Goal: Information Seeking & Learning: Learn about a topic

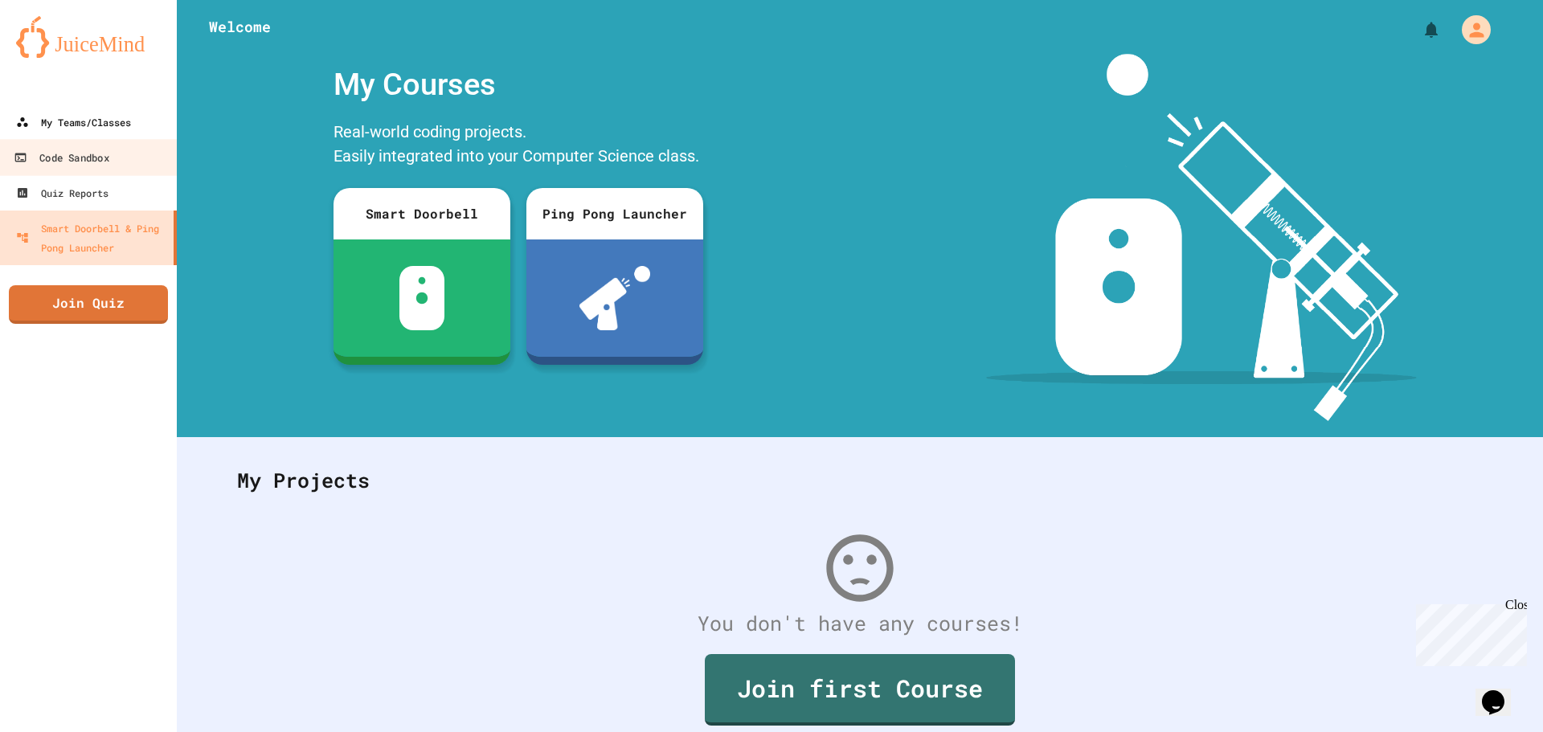
click at [52, 122] on div "My Teams/Classes" at bounding box center [73, 122] width 115 height 19
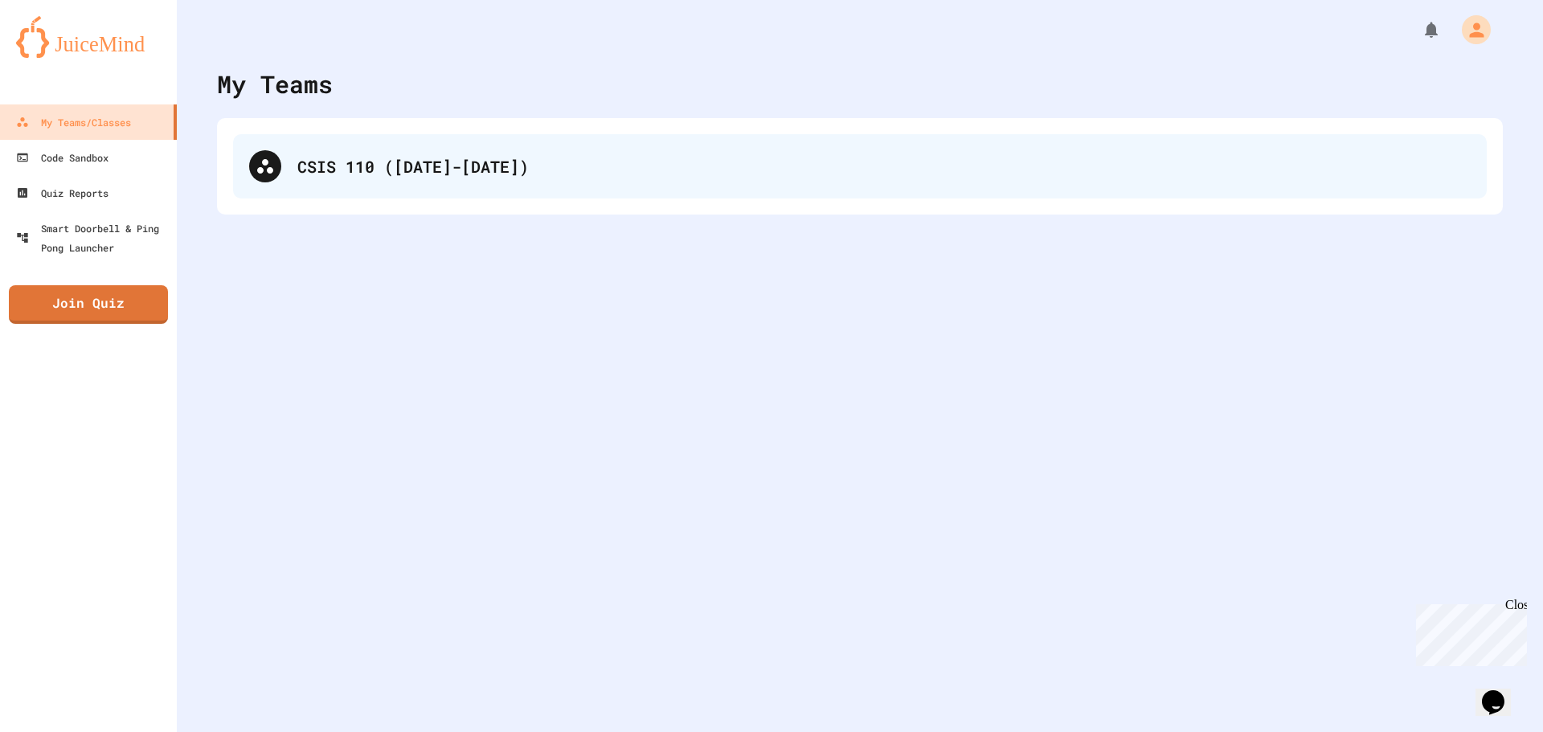
click at [723, 145] on div "CSIS 110 ([DATE]-[DATE])" at bounding box center [860, 166] width 1254 height 64
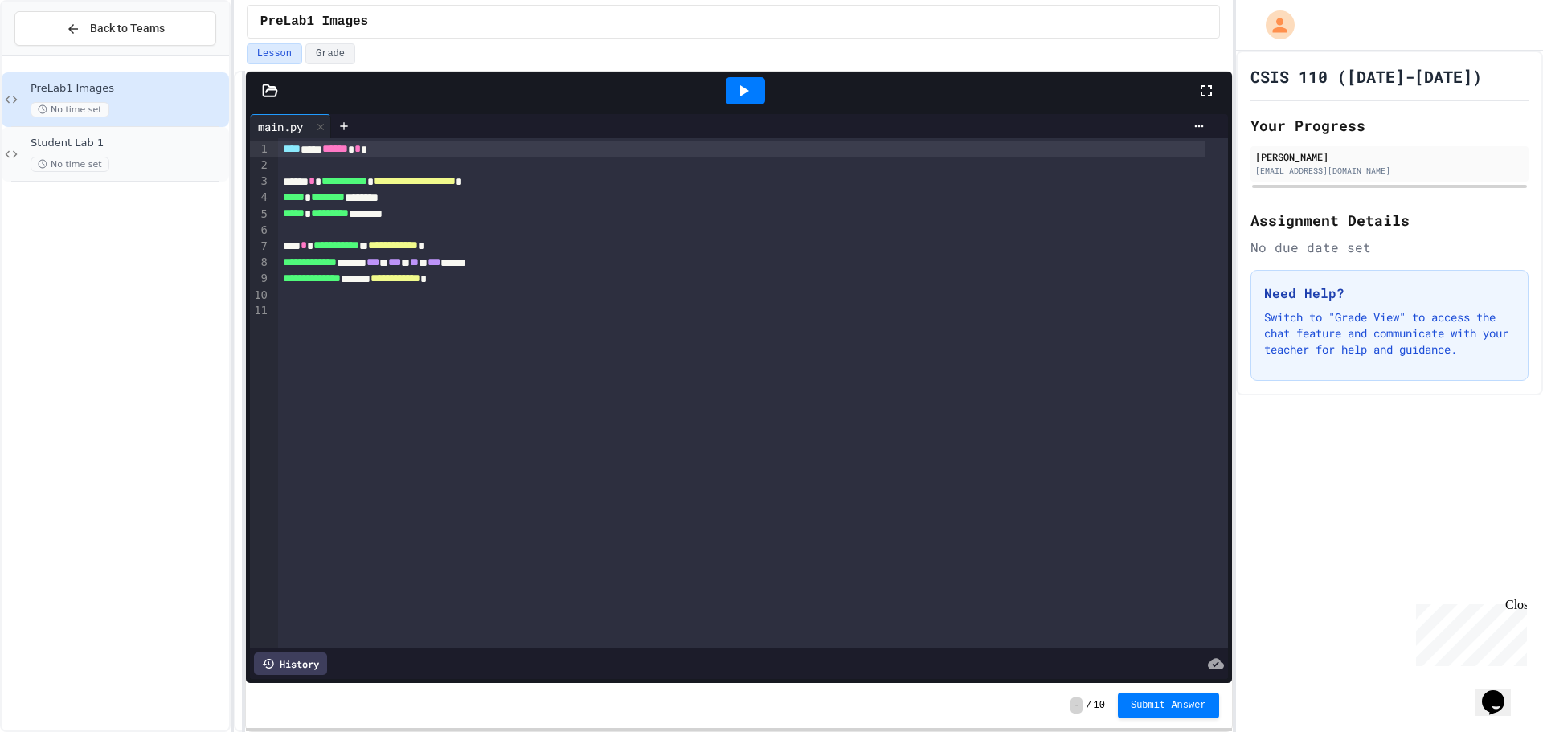
click at [93, 161] on span "No time set" at bounding box center [70, 164] width 79 height 15
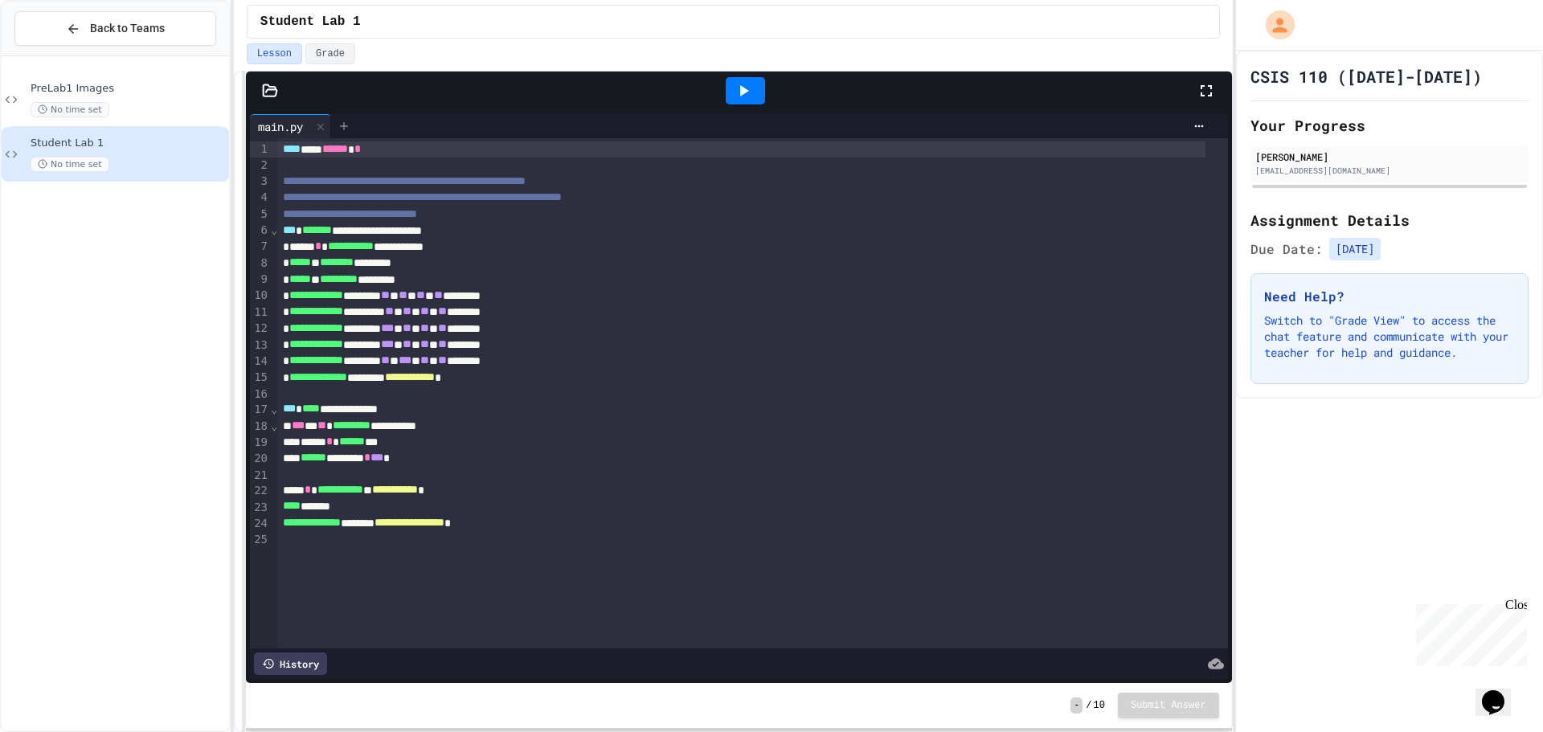
click at [346, 114] on div at bounding box center [344, 126] width 26 height 24
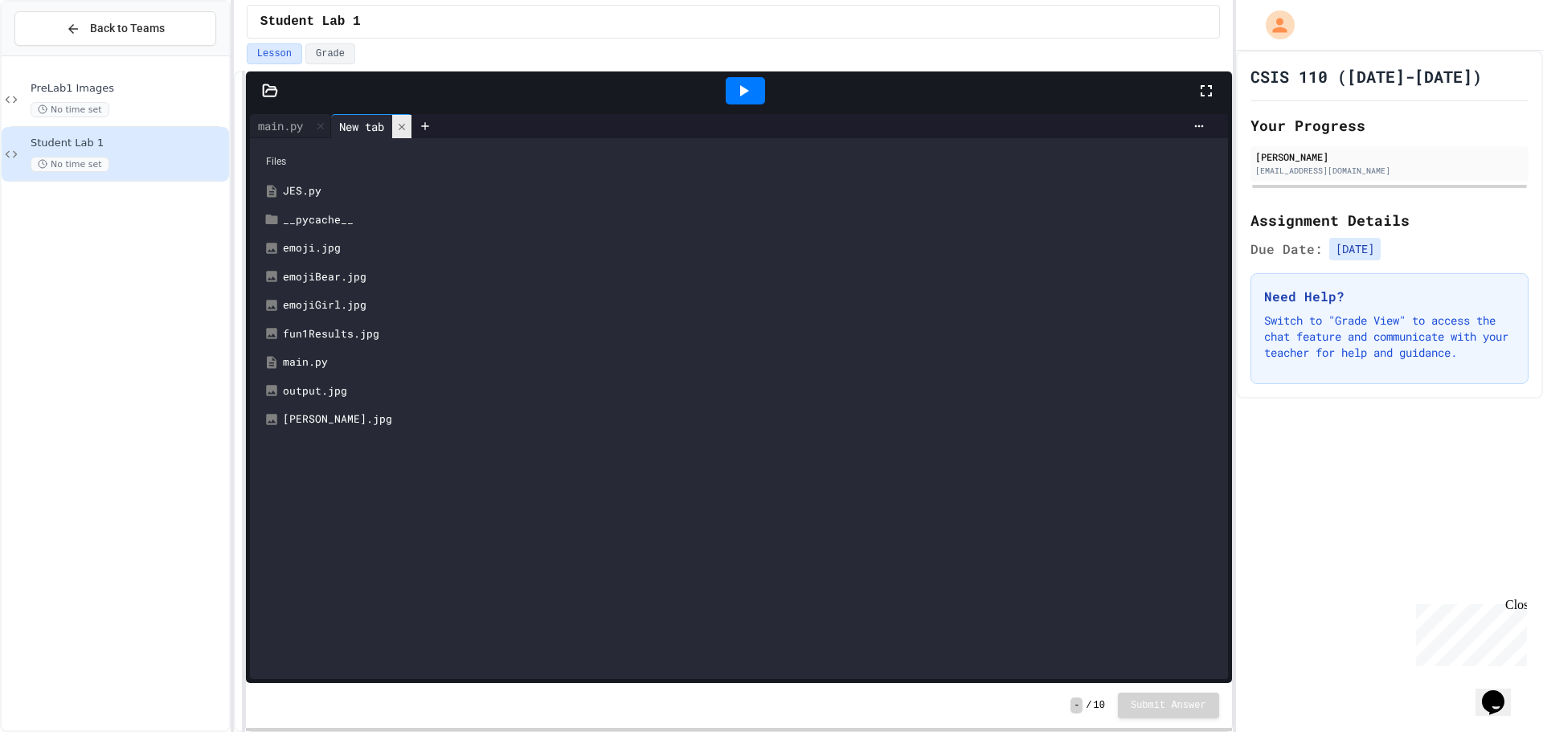
click at [396, 128] on div at bounding box center [401, 126] width 19 height 23
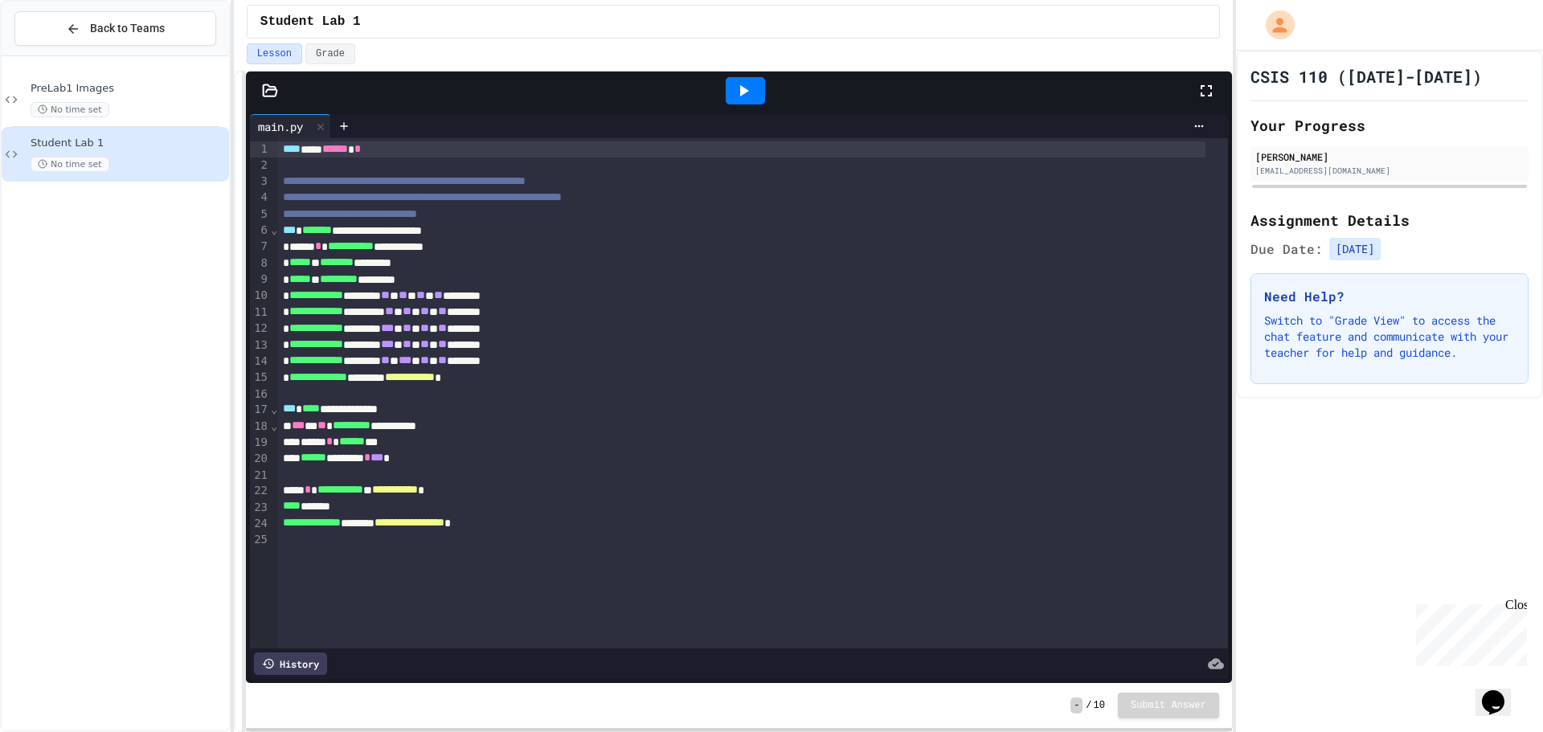
click at [260, 92] on div at bounding box center [270, 91] width 48 height 16
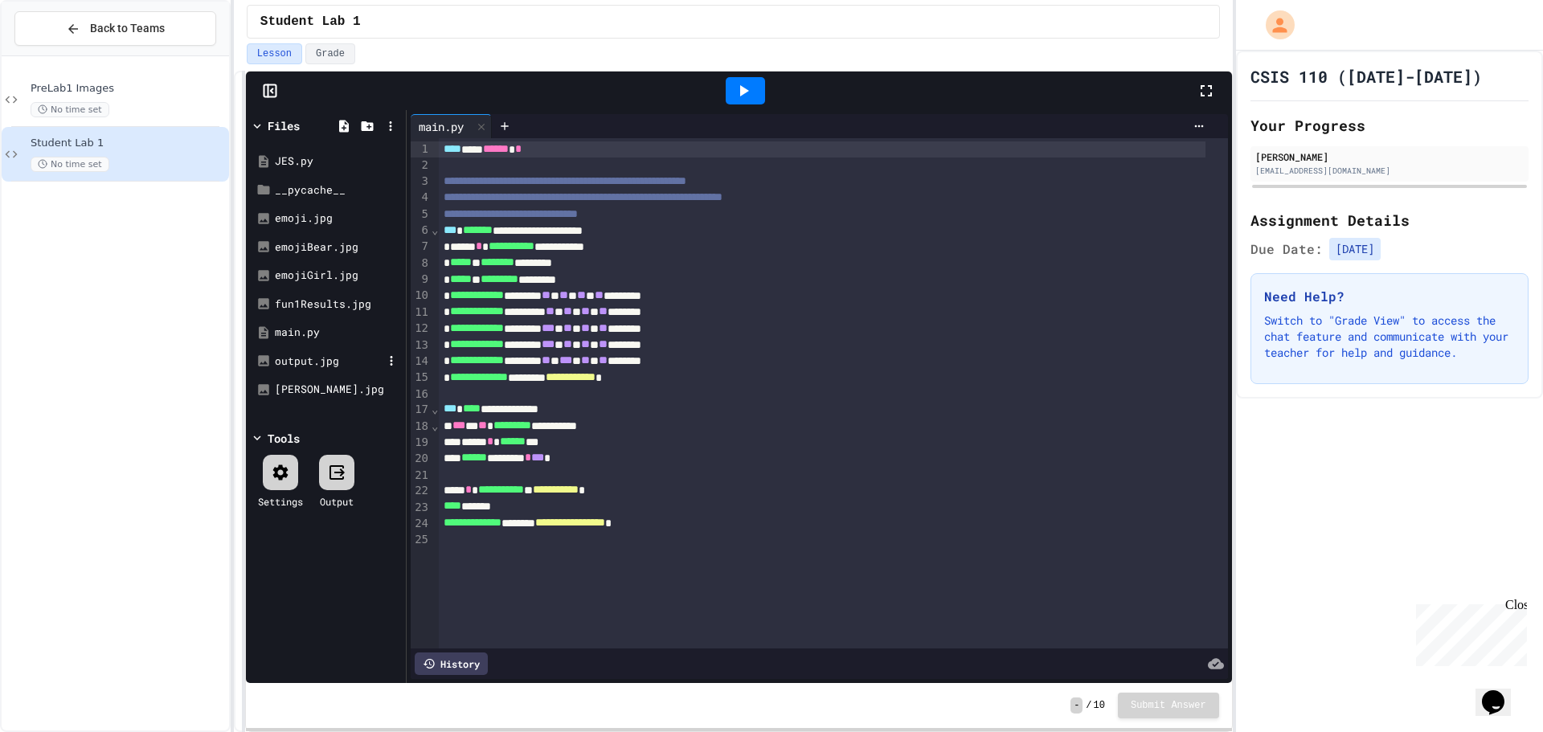
click at [306, 367] on div "output.jpg" at bounding box center [329, 362] width 108 height 16
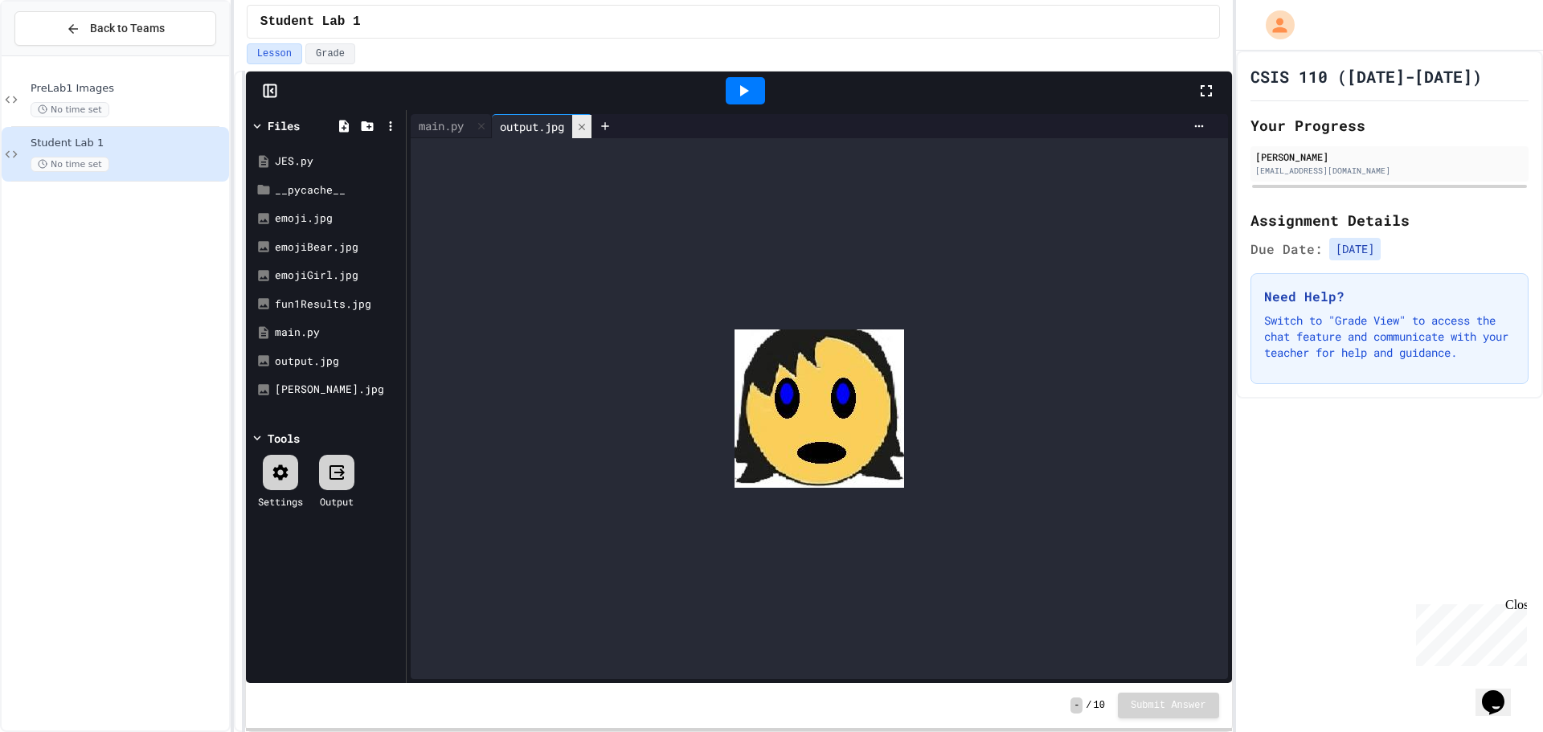
click at [580, 129] on div at bounding box center [581, 126] width 19 height 23
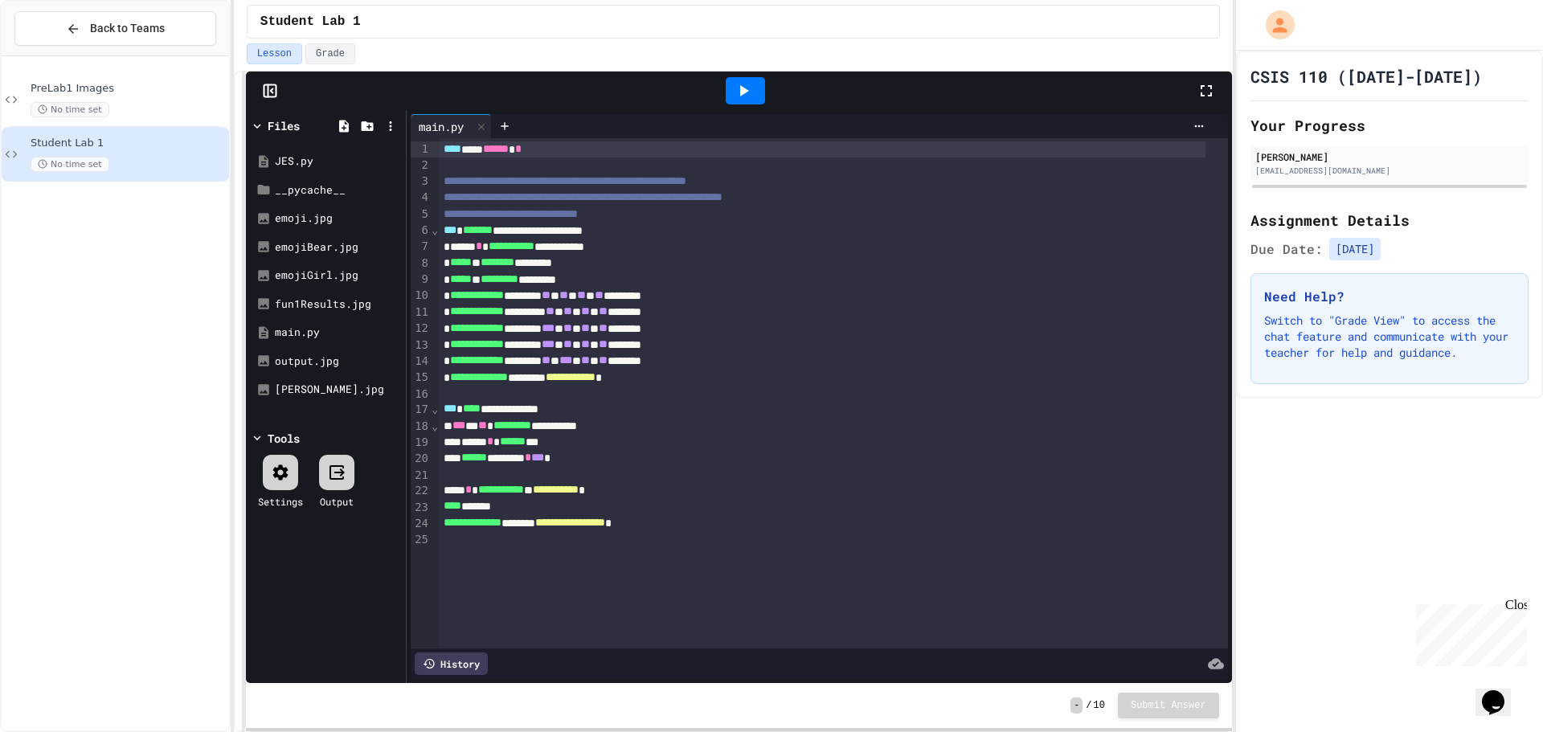
click at [608, 579] on div "**********" at bounding box center [833, 393] width 788 height 510
drag, startPoint x: 553, startPoint y: 582, endPoint x: 539, endPoint y: 579, distance: 14.0
click at [548, 581] on div "**********" at bounding box center [833, 393] width 788 height 510
click at [298, 301] on div "fun1Results.jpg" at bounding box center [329, 305] width 108 height 16
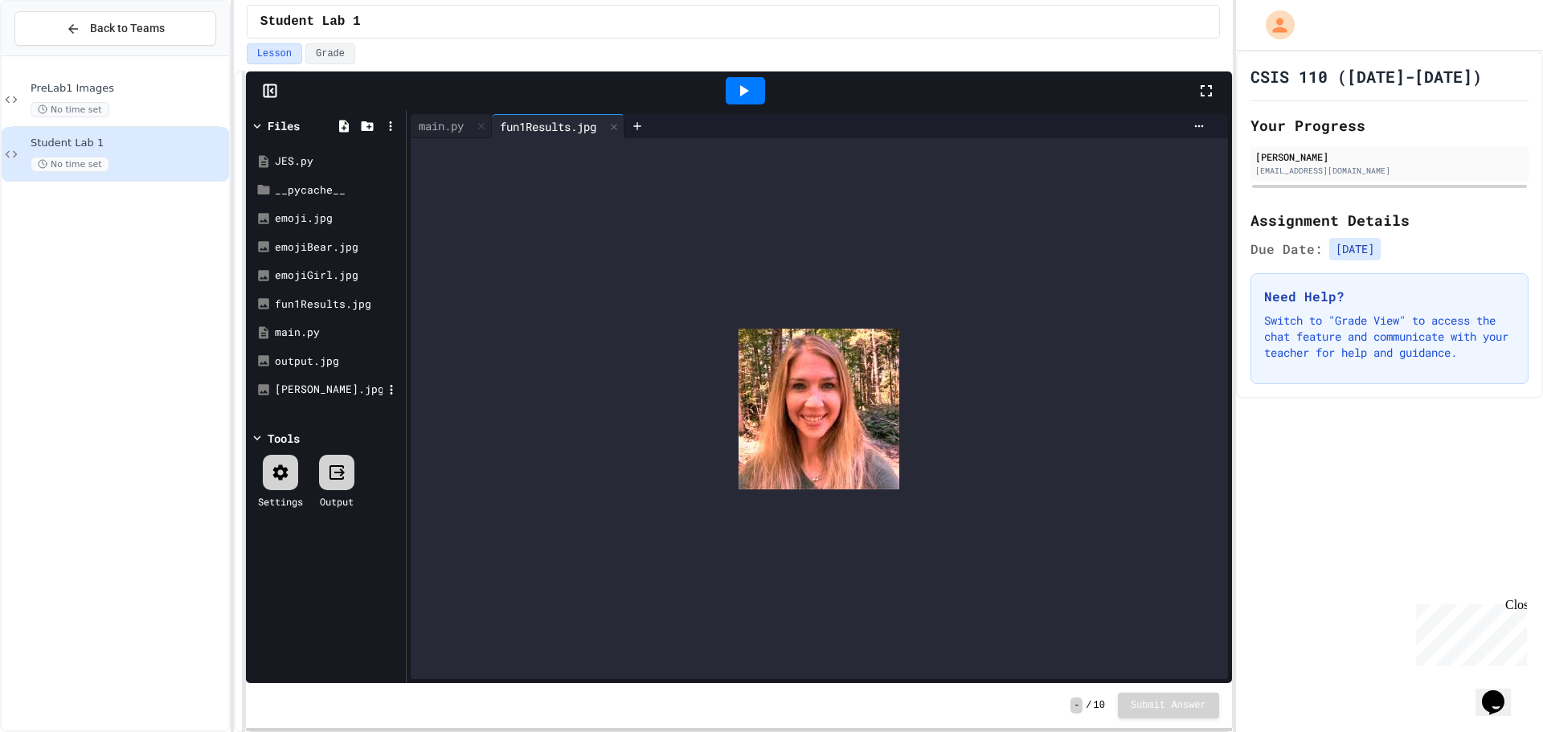
click at [326, 395] on div "[PERSON_NAME].jpg" at bounding box center [329, 390] width 108 height 16
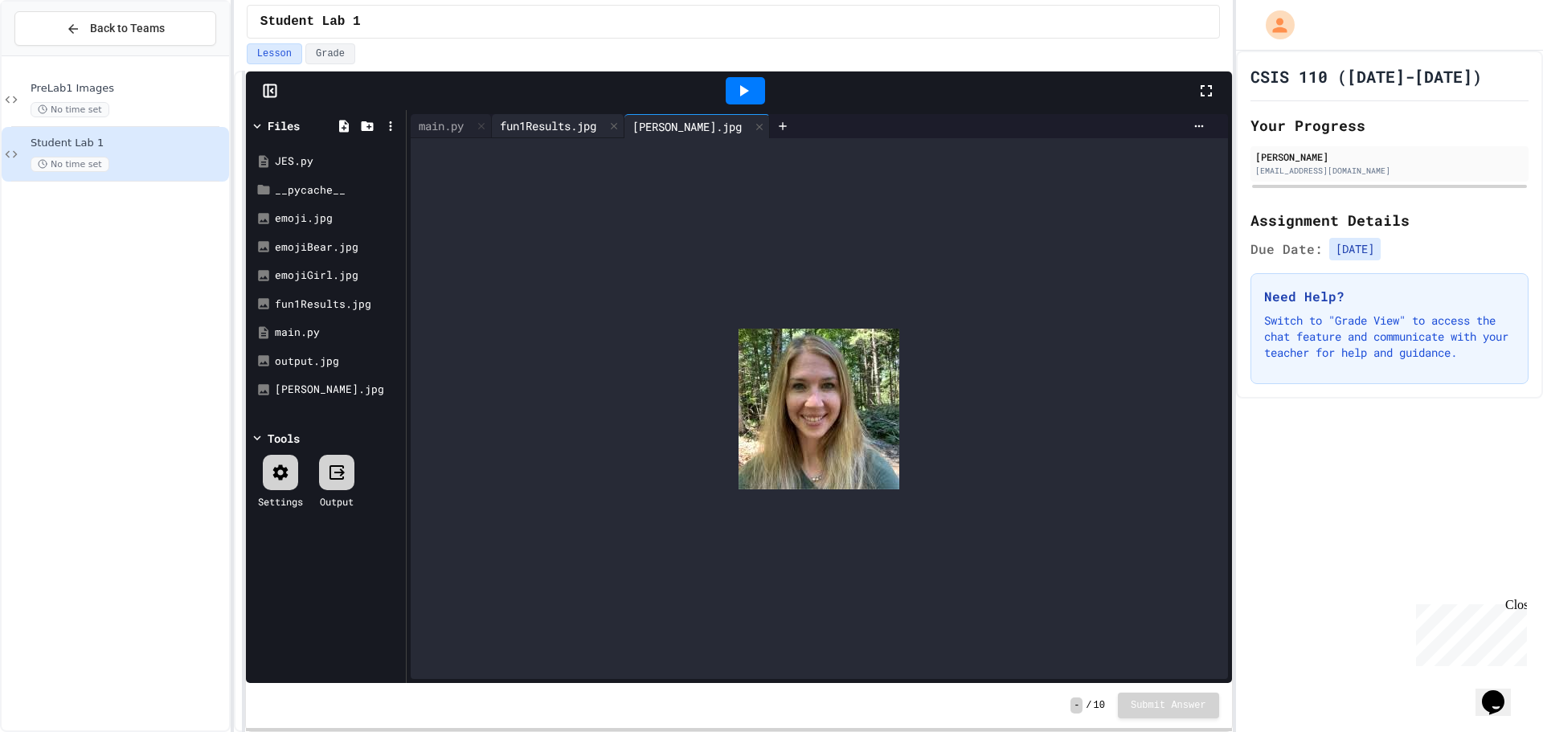
click at [575, 131] on div "fun1Results.jpg" at bounding box center [548, 125] width 113 height 17
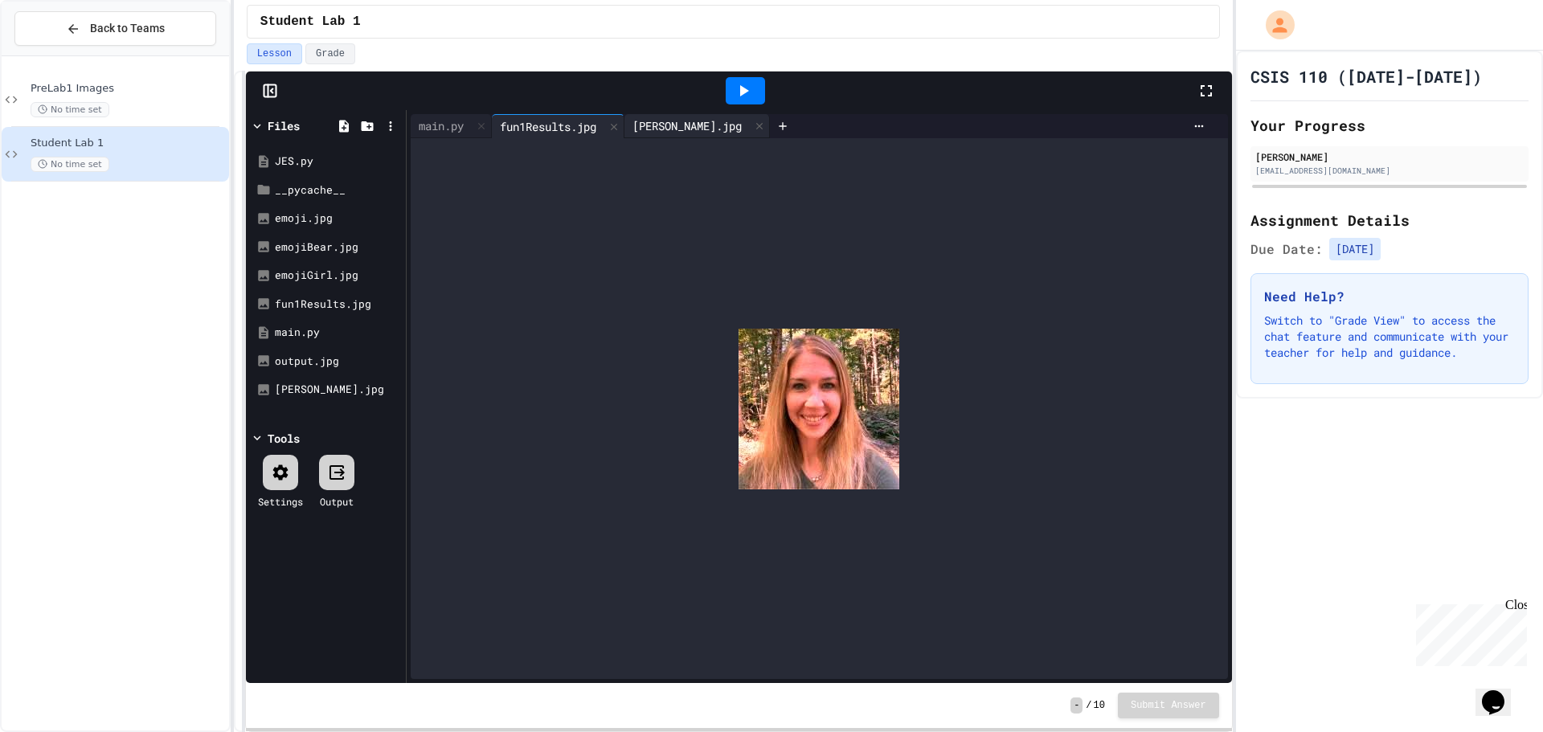
click at [677, 126] on div "[PERSON_NAME].jpg" at bounding box center [686, 125] width 125 height 17
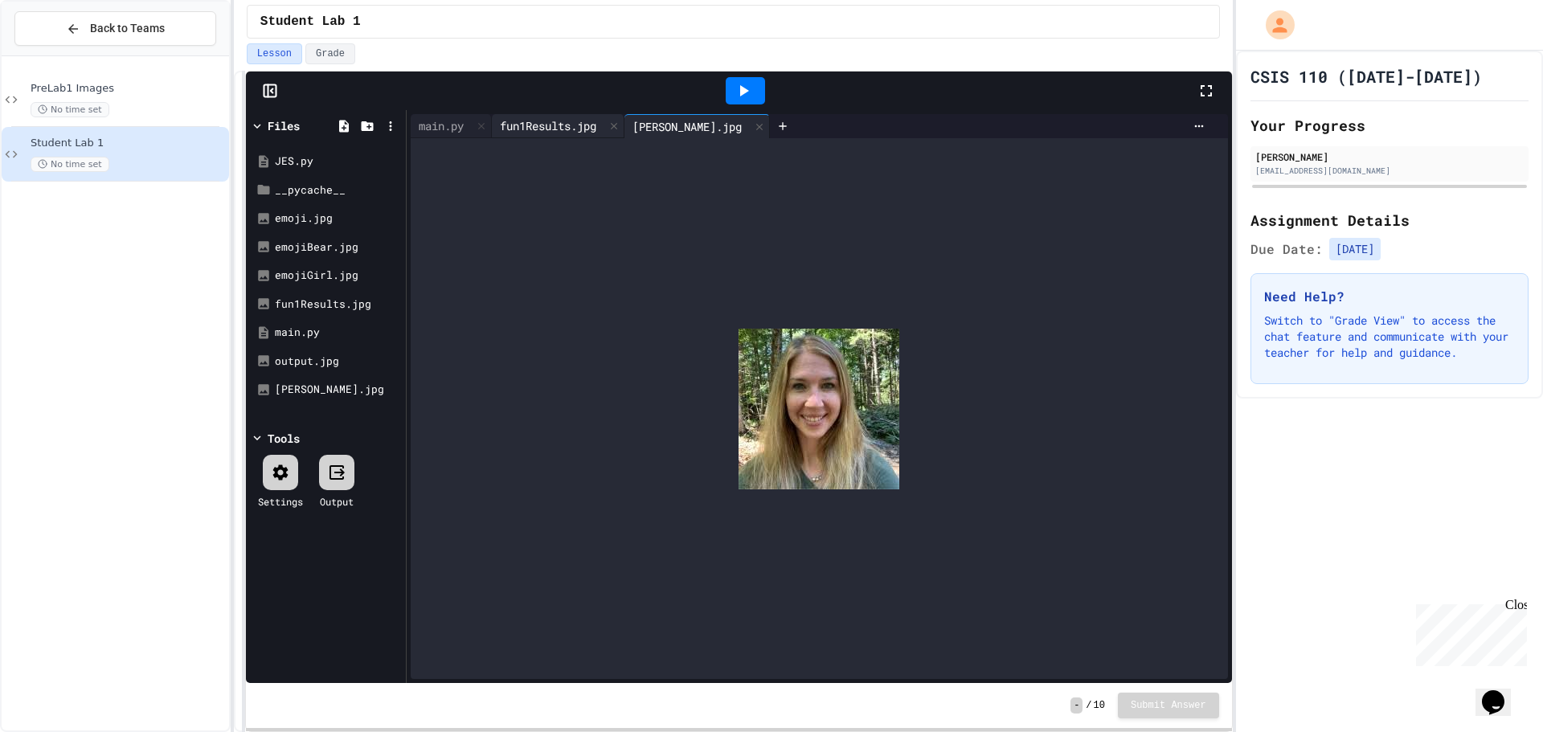
click at [551, 117] on div "fun1Results.jpg" at bounding box center [558, 126] width 133 height 24
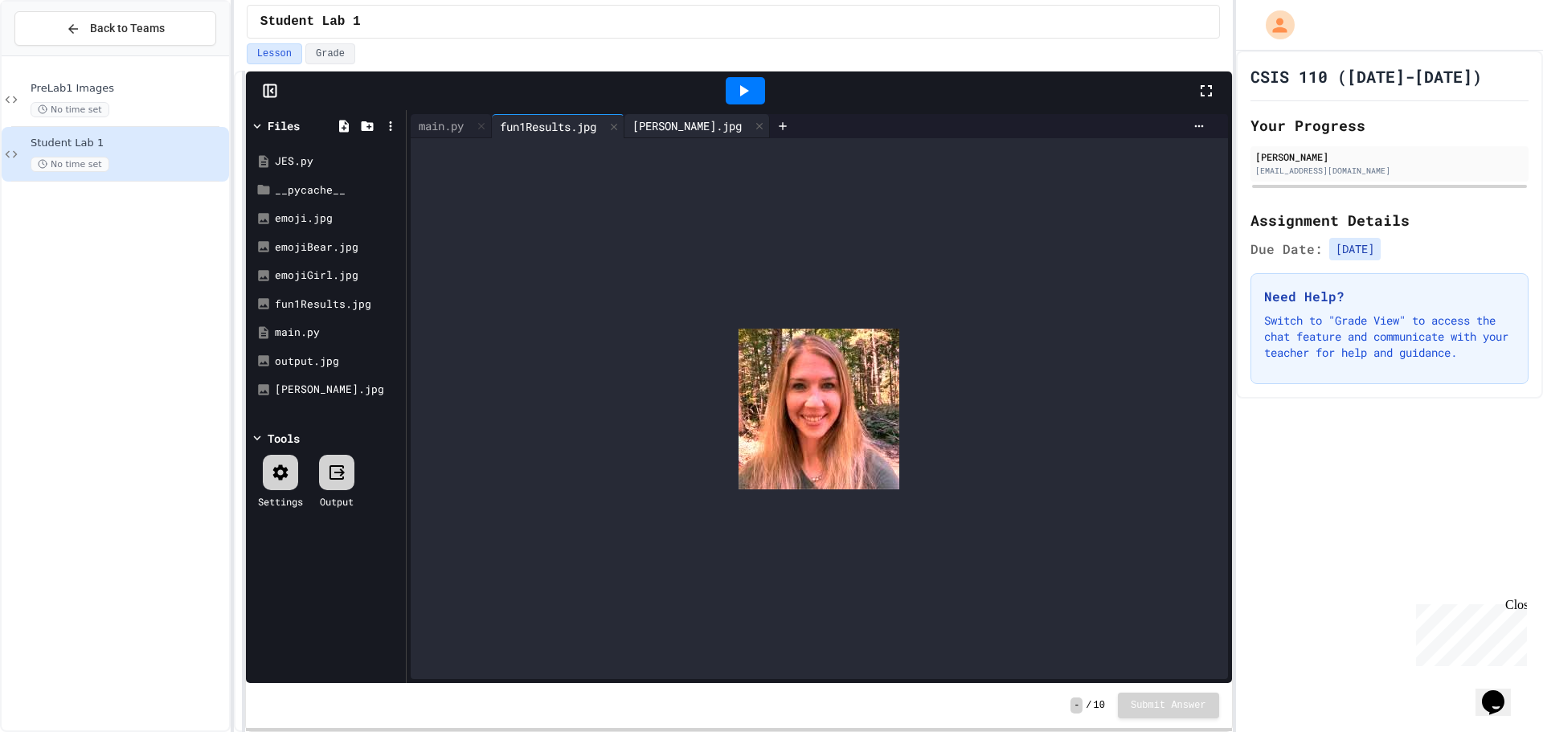
click at [661, 119] on div "[PERSON_NAME].jpg" at bounding box center [686, 125] width 125 height 17
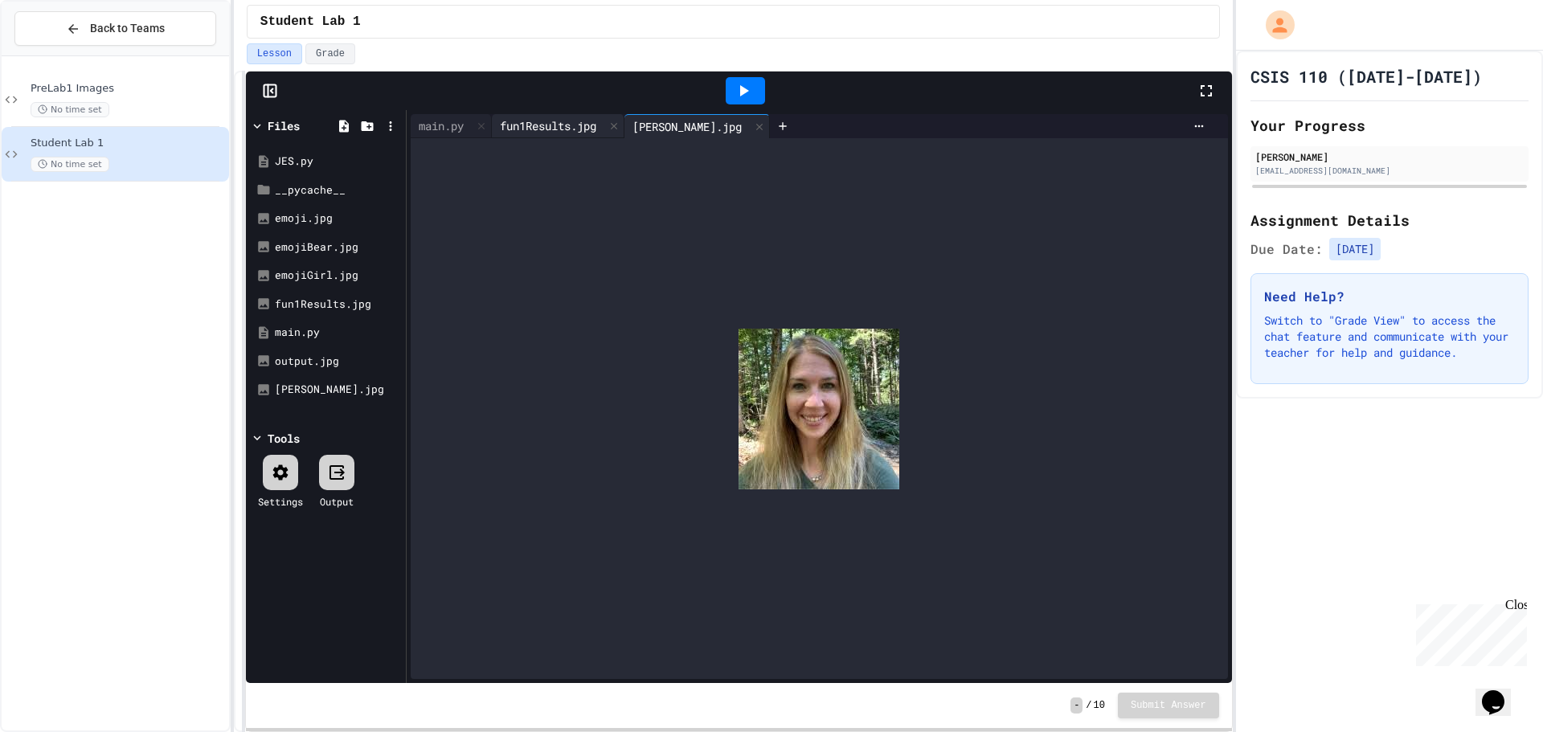
click at [547, 127] on div "fun1Results.jpg" at bounding box center [548, 125] width 113 height 17
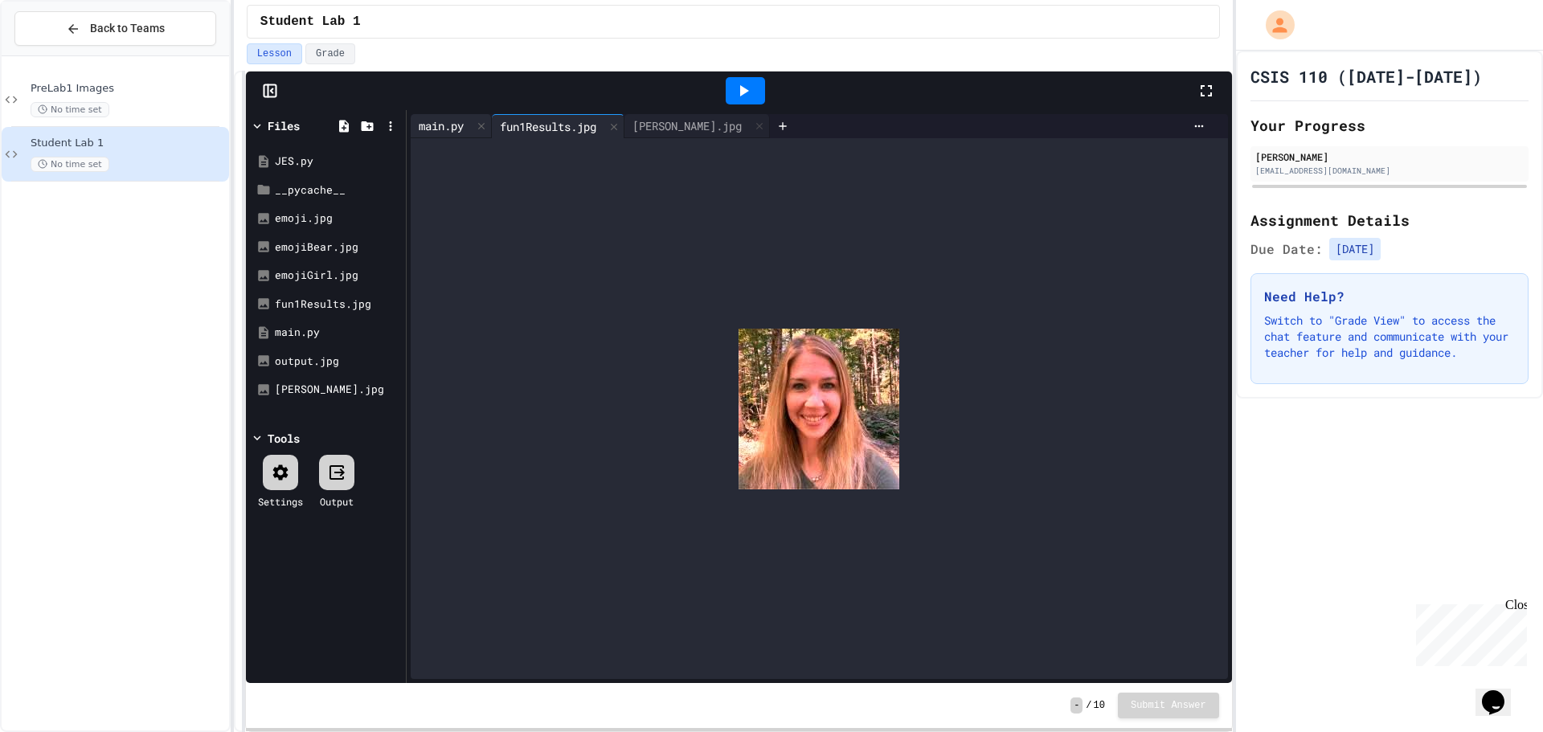
click at [444, 125] on div "main.py" at bounding box center [441, 125] width 61 height 17
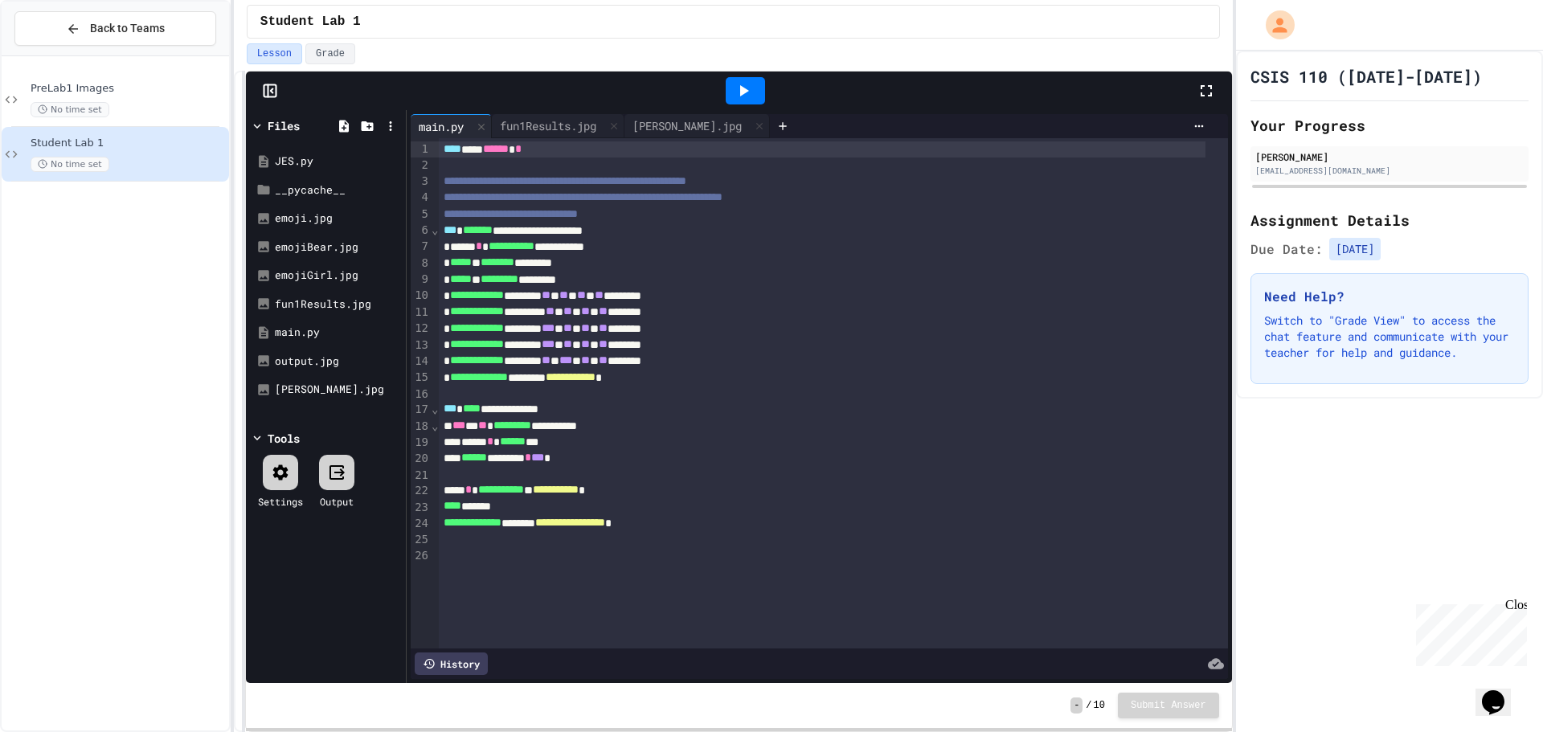
click at [549, 547] on div at bounding box center [833, 539] width 788 height 16
click at [539, 553] on div "To enrich screen reader interactions, please activate Accessibility in Grammarl…" at bounding box center [833, 555] width 788 height 16
click at [330, 247] on div "emojiBear.jpg" at bounding box center [329, 248] width 108 height 16
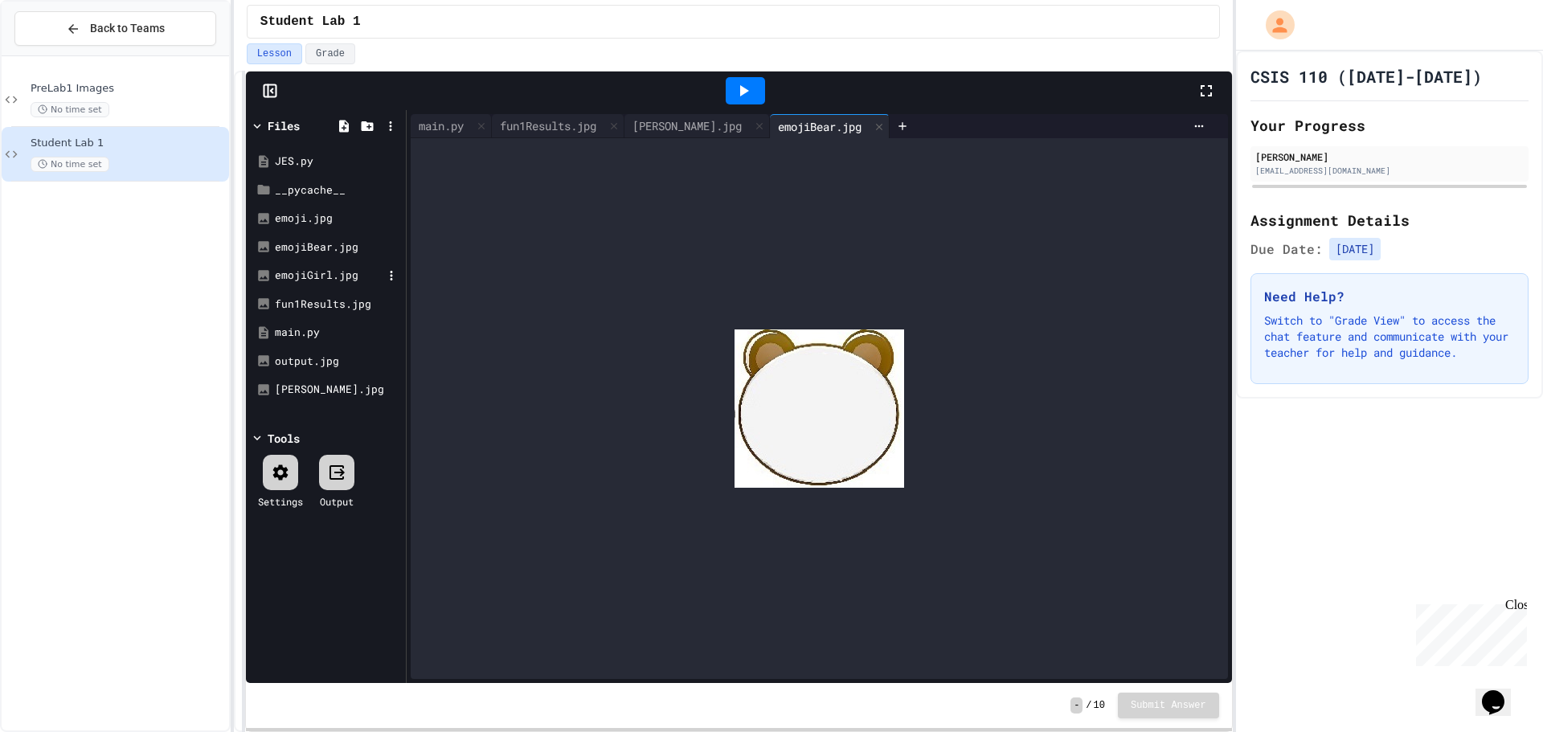
click at [321, 267] on div "emojiGirl.jpg" at bounding box center [326, 275] width 152 height 29
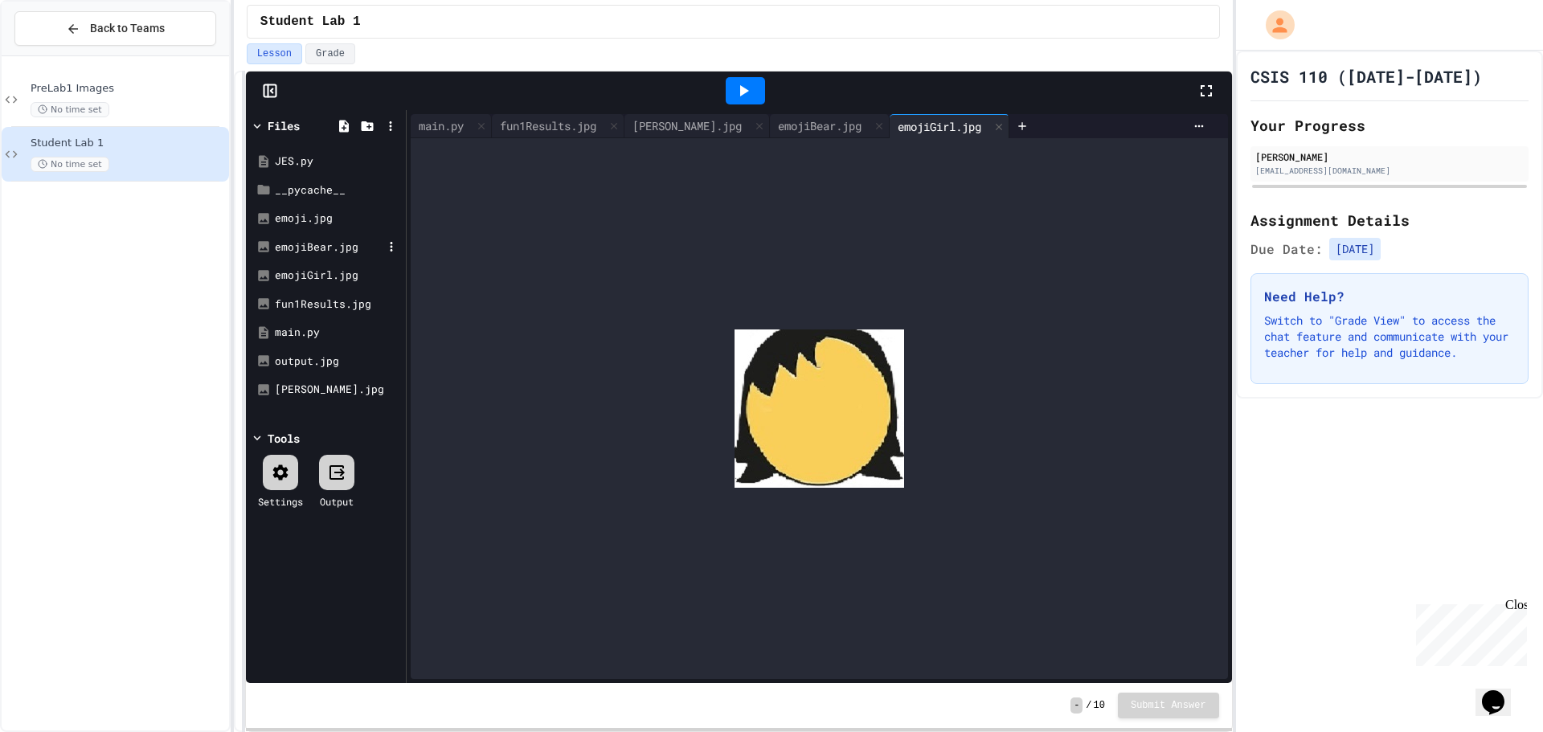
click at [309, 240] on div "emojiBear.jpg" at bounding box center [329, 248] width 108 height 16
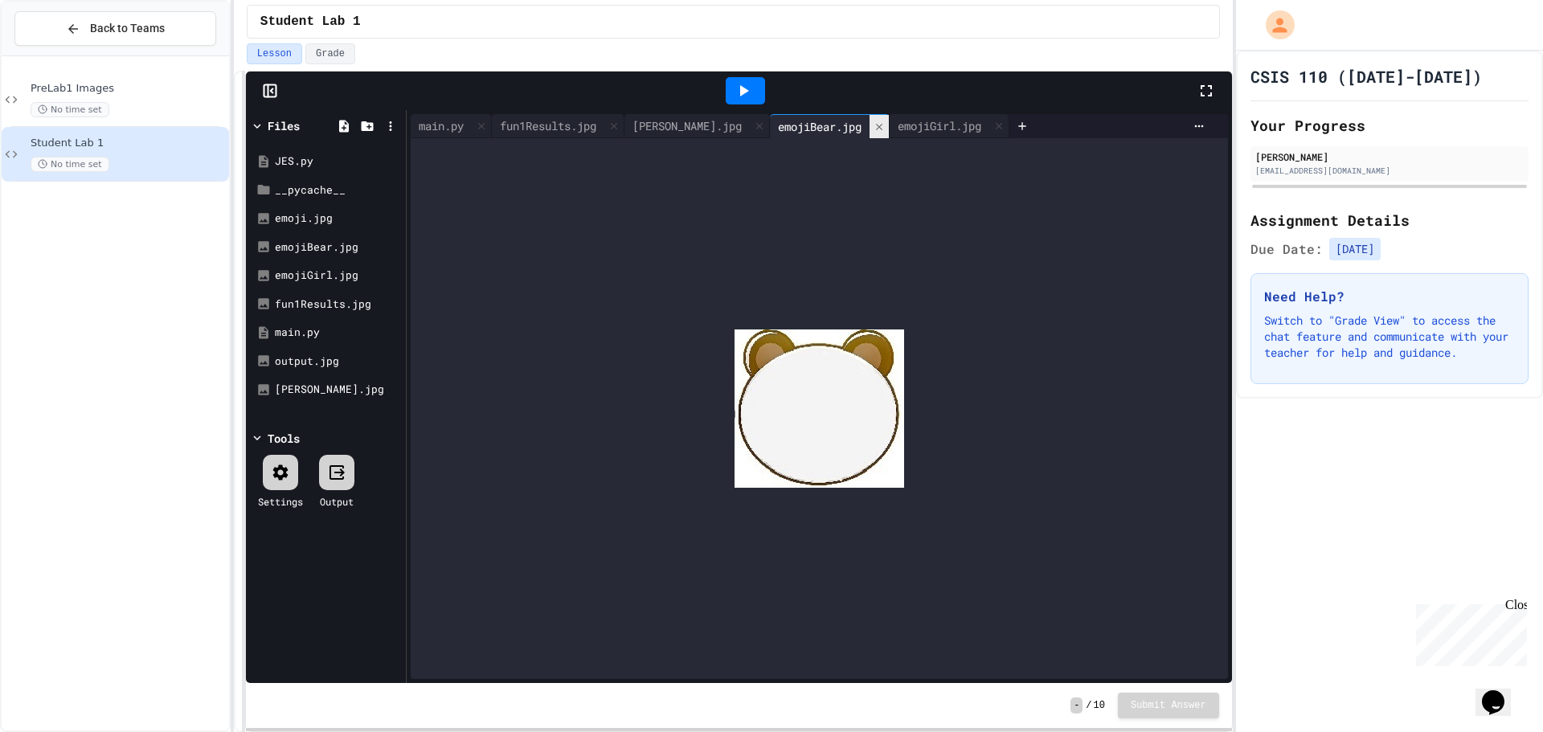
click at [874, 122] on icon at bounding box center [879, 126] width 11 height 11
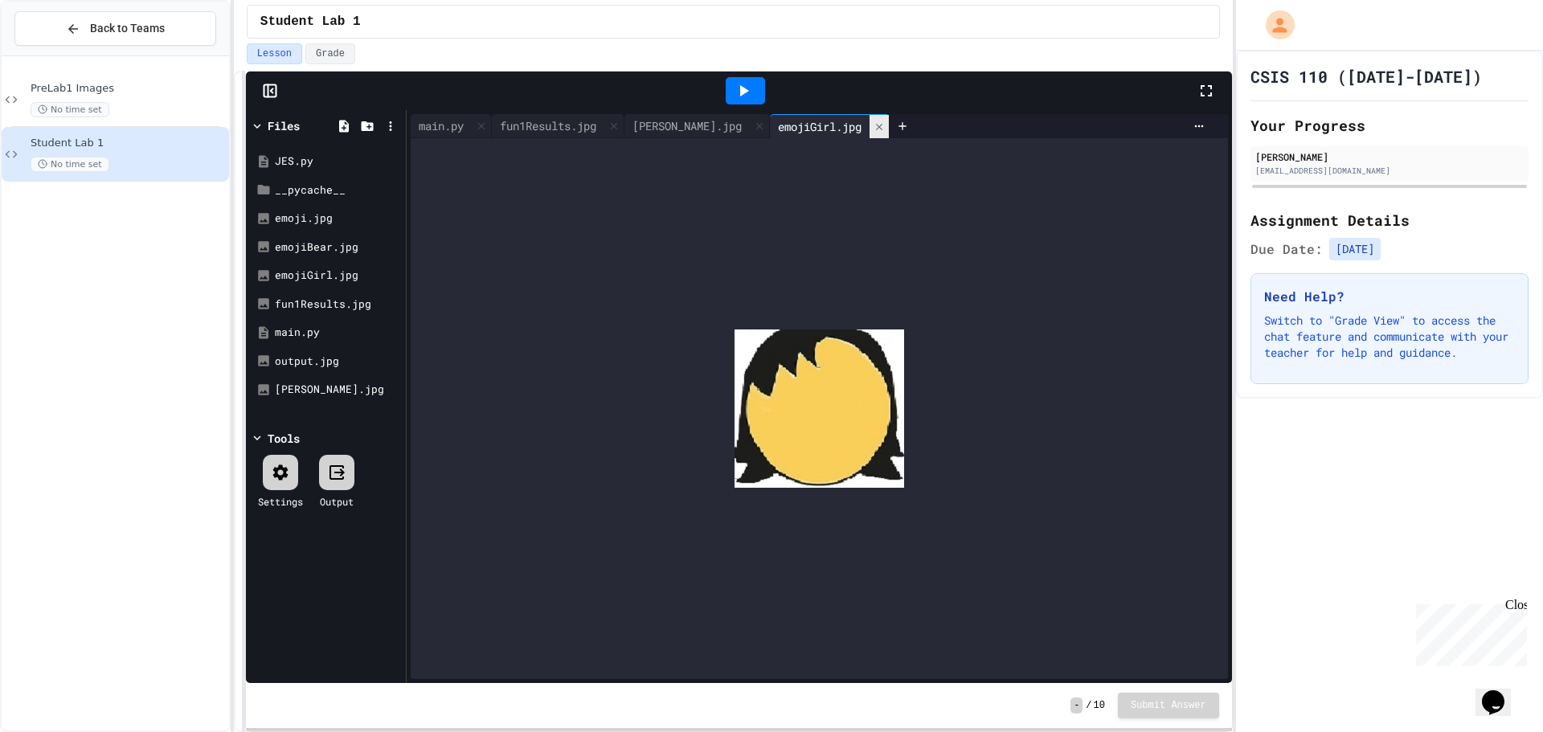
click at [874, 122] on icon at bounding box center [879, 126] width 11 height 11
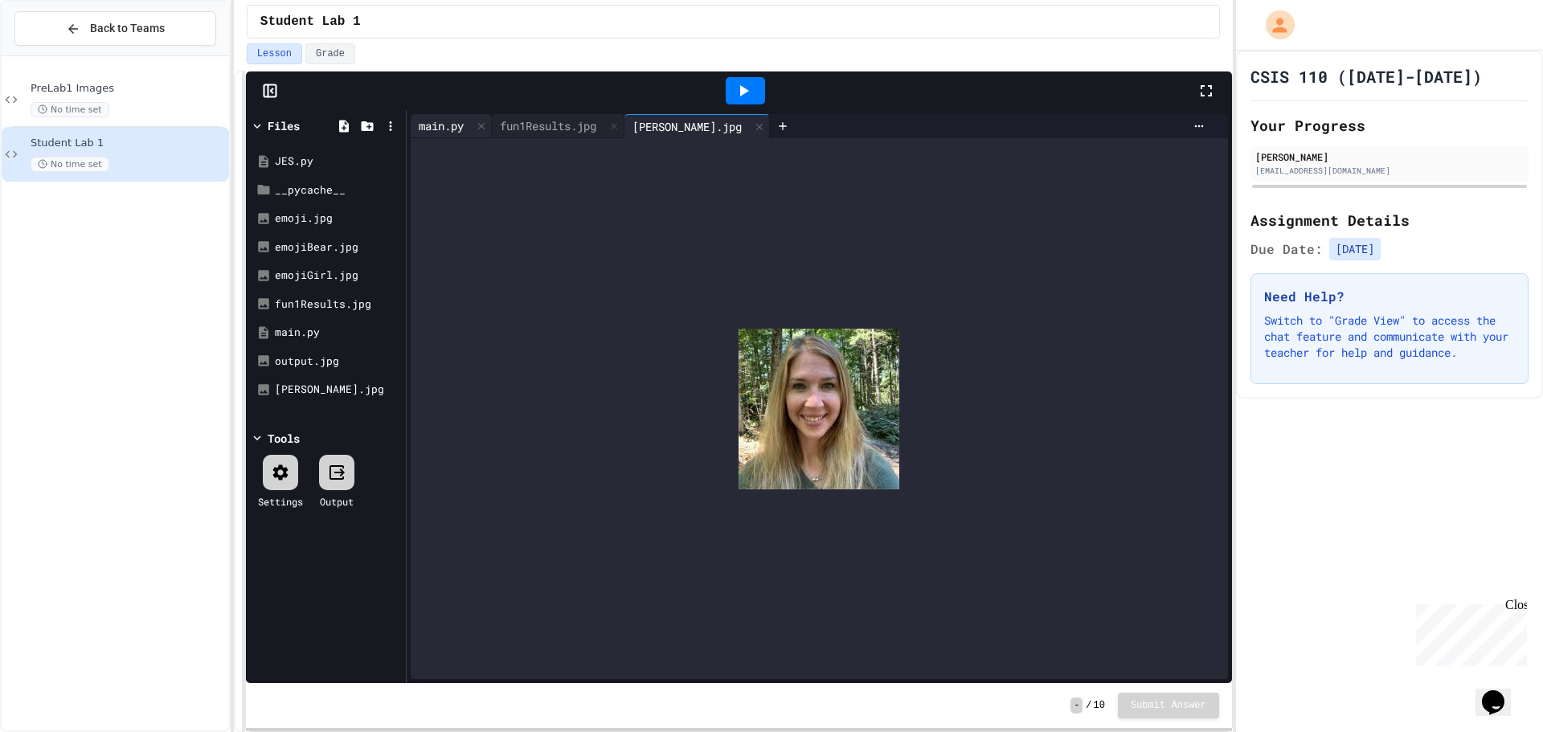
click at [428, 116] on div "main.py" at bounding box center [451, 126] width 81 height 24
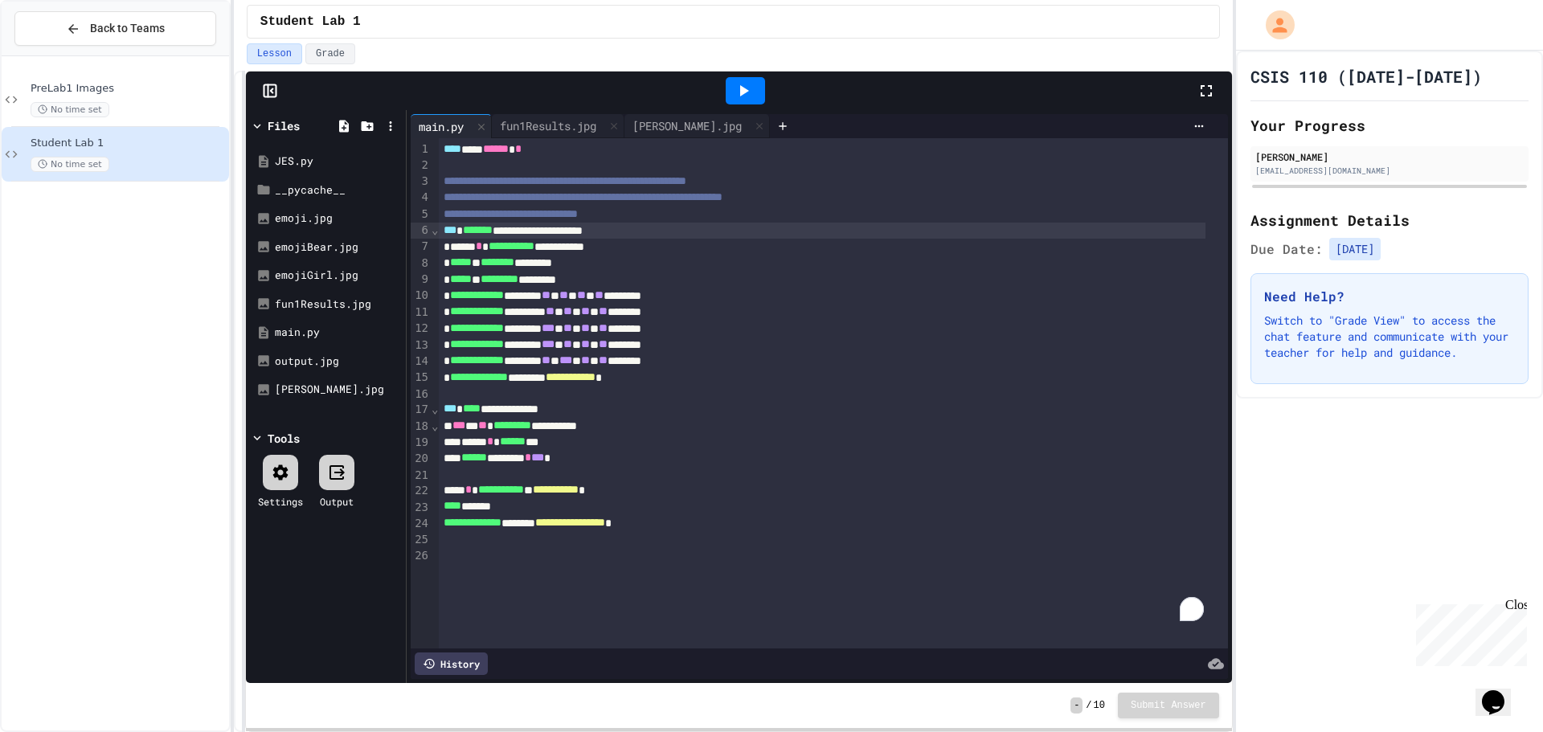
click at [466, 226] on div "**********" at bounding box center [822, 231] width 766 height 16
click at [514, 235] on div "**********" at bounding box center [822, 231] width 766 height 16
